Goal: Ask a question

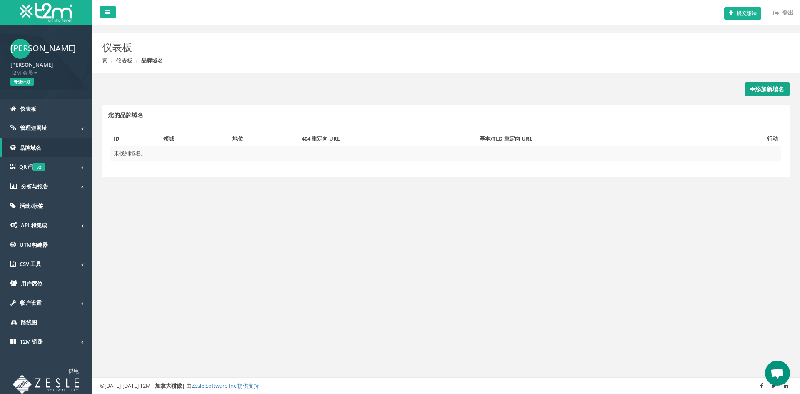
click at [757, 83] on link "添加新域名" at bounding box center [767, 89] width 45 height 14
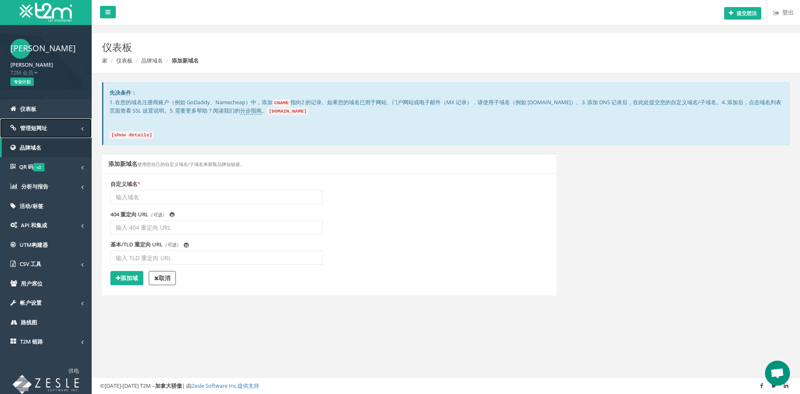
click at [61, 131] on link "管理短网址" at bounding box center [46, 128] width 92 height 20
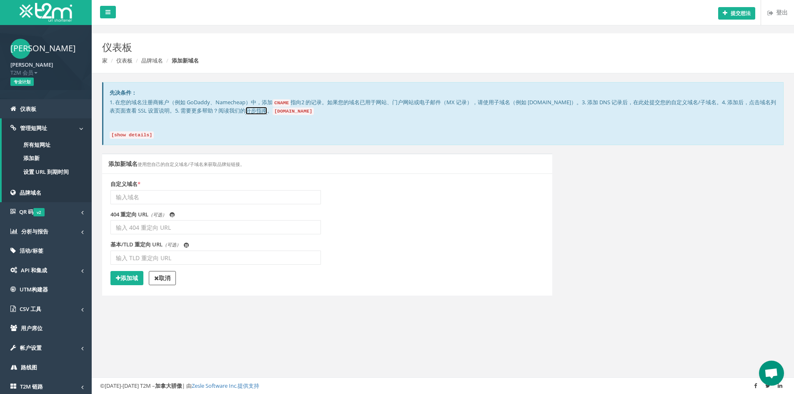
click at [267, 113] on font "分步指南" at bounding box center [256, 111] width 22 height 8
click at [780, 367] on span "Open chat" at bounding box center [771, 372] width 25 height 25
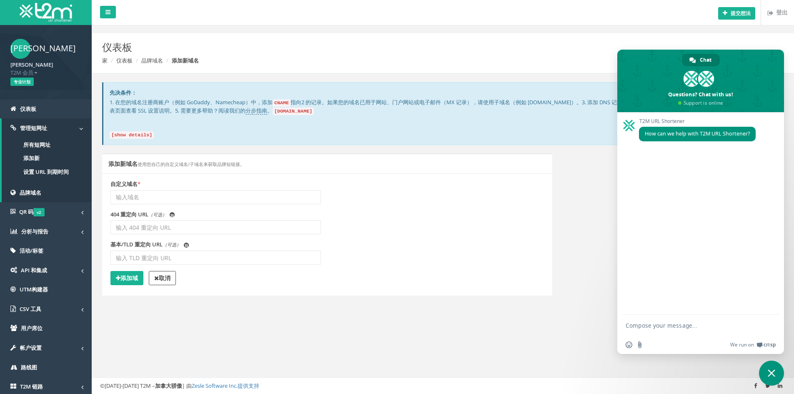
click at [651, 328] on textarea "Compose your message..." at bounding box center [691, 325] width 133 height 21
click at [660, 324] on textarea "澳大利亚本多客户无法点击链接是为什么" at bounding box center [691, 325] width 133 height 21
drag, startPoint x: 673, startPoint y: 325, endPoint x: 744, endPoint y: 329, distance: 71.8
click at [744, 329] on textarea "澳大利亚很多客户无法点击链接是为什么" at bounding box center [691, 325] width 133 height 21
type textarea "澳大利亚很多客户点击我的链接后无法跳转是为什么"
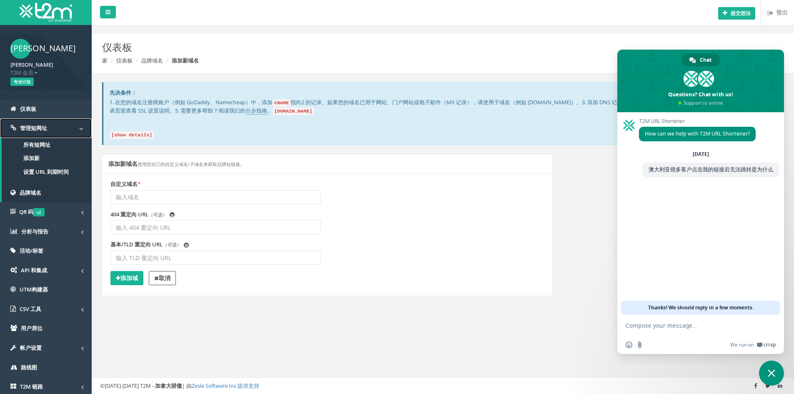
click at [65, 127] on link "管理短网址" at bounding box center [46, 128] width 92 height 20
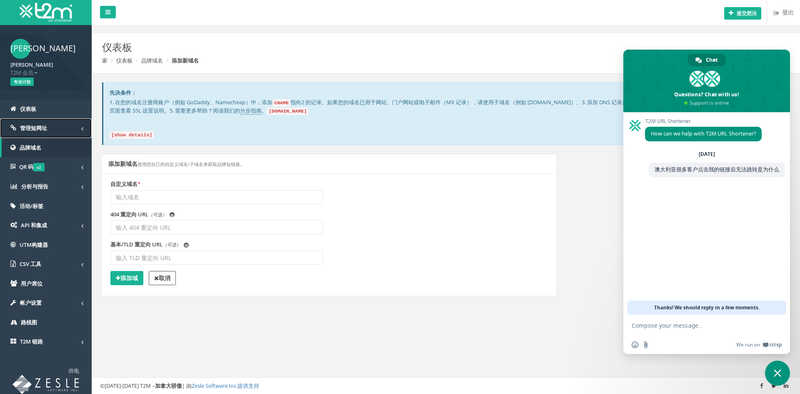
click at [66, 126] on link "管理短网址" at bounding box center [46, 128] width 92 height 20
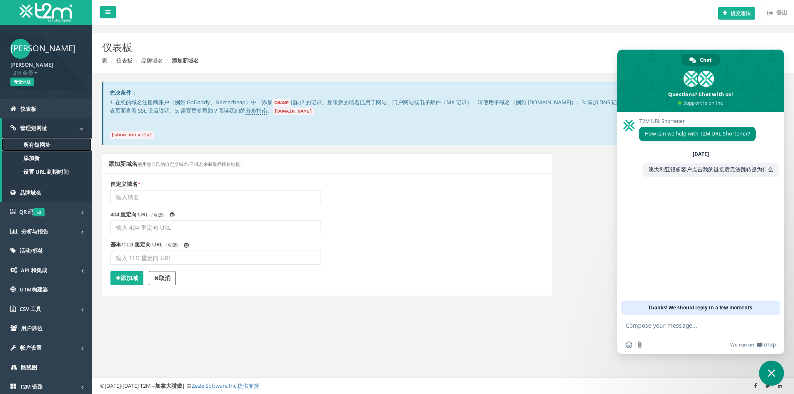
click at [56, 148] on link "所有短网址" at bounding box center [47, 145] width 90 height 14
